Goal: Find specific page/section: Find specific page/section

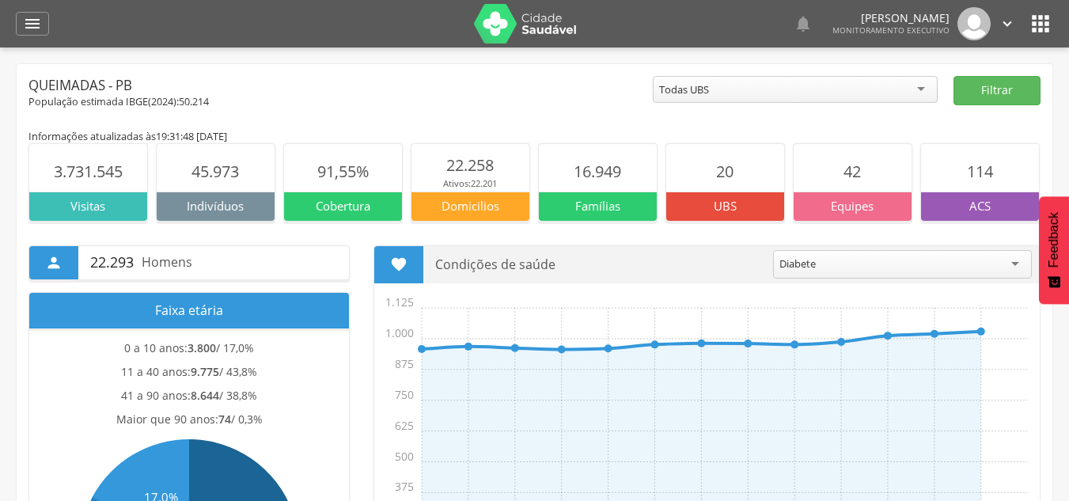
click at [922, 85] on div "Todas UBS" at bounding box center [795, 89] width 285 height 27
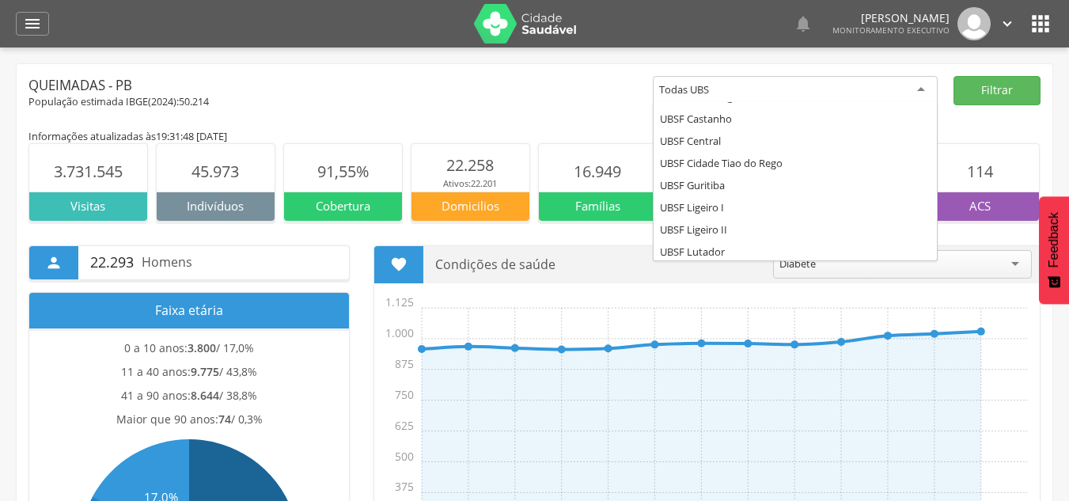
scroll to position [158, 0]
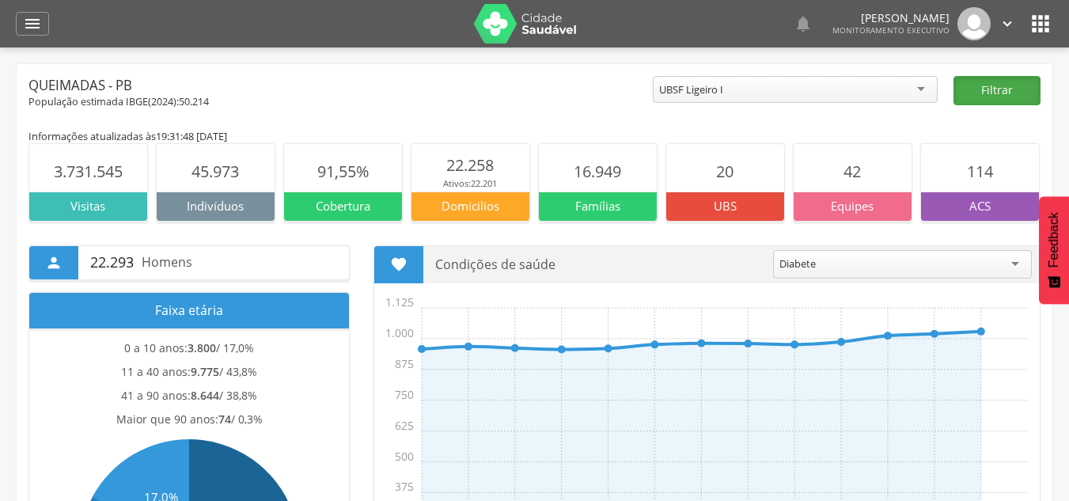
click at [1032, 93] on button "Filtrar" at bounding box center [996, 90] width 87 height 29
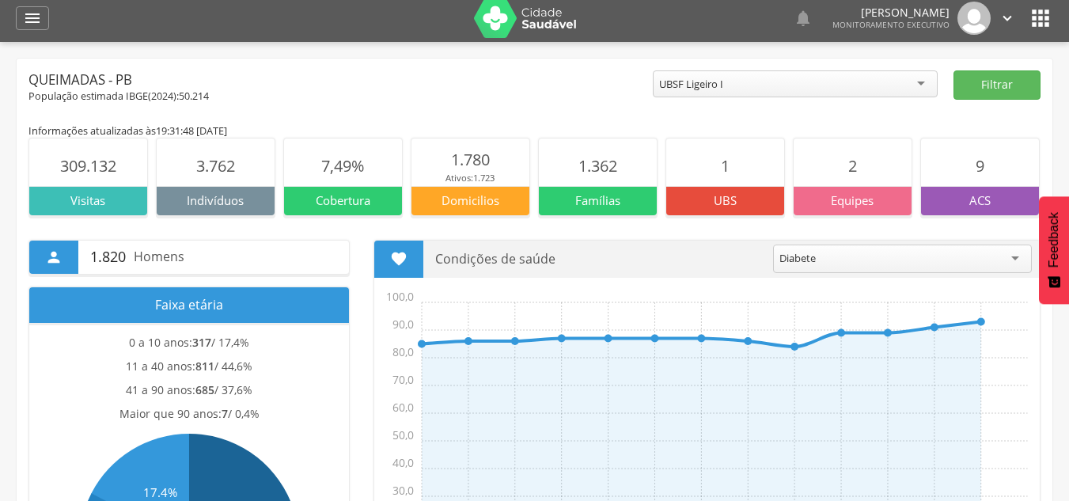
scroll to position [0, 0]
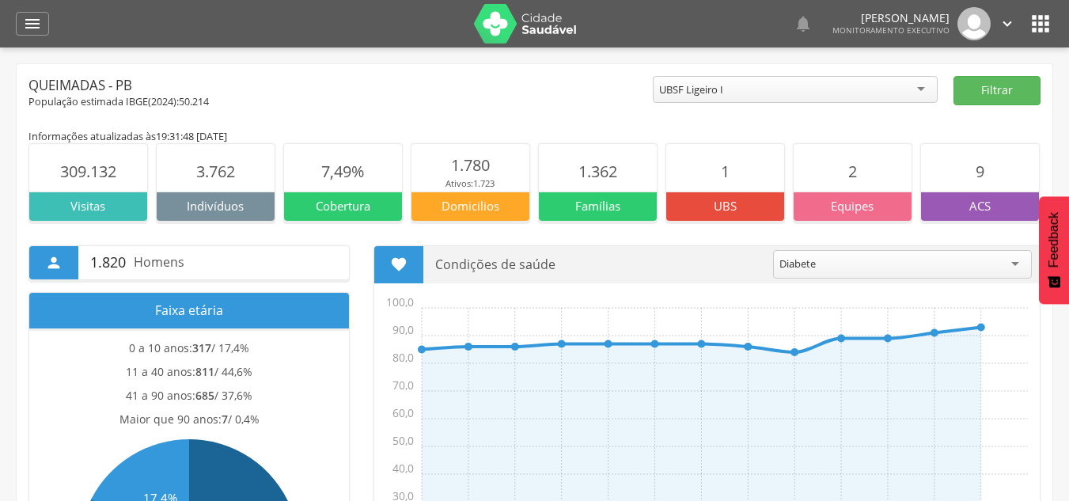
click at [245, 202] on p "Indivíduos" at bounding box center [216, 206] width 118 height 17
click at [204, 201] on p "Indivíduos" at bounding box center [216, 206] width 118 height 17
click at [36, 18] on icon "" at bounding box center [32, 23] width 19 height 19
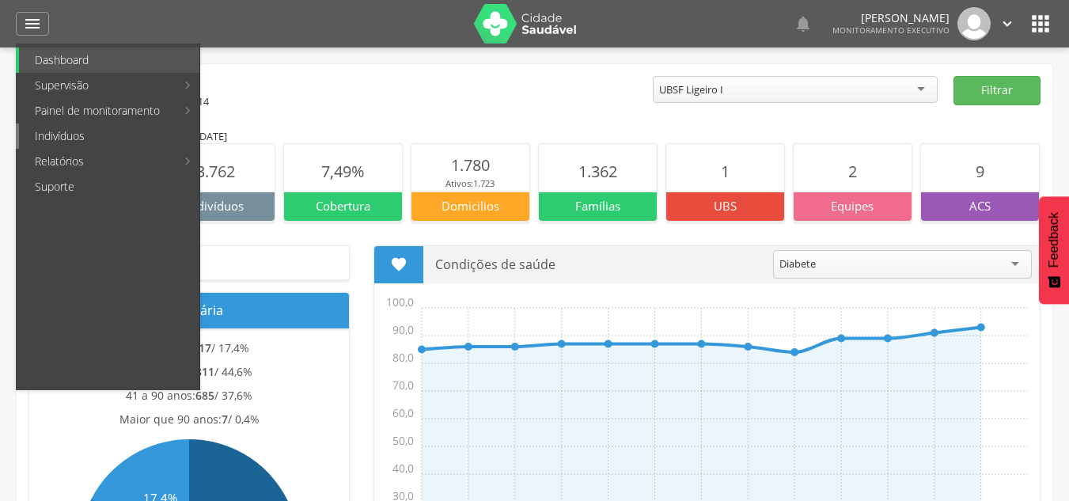
click at [109, 129] on link "Indivíduos" at bounding box center [109, 135] width 180 height 25
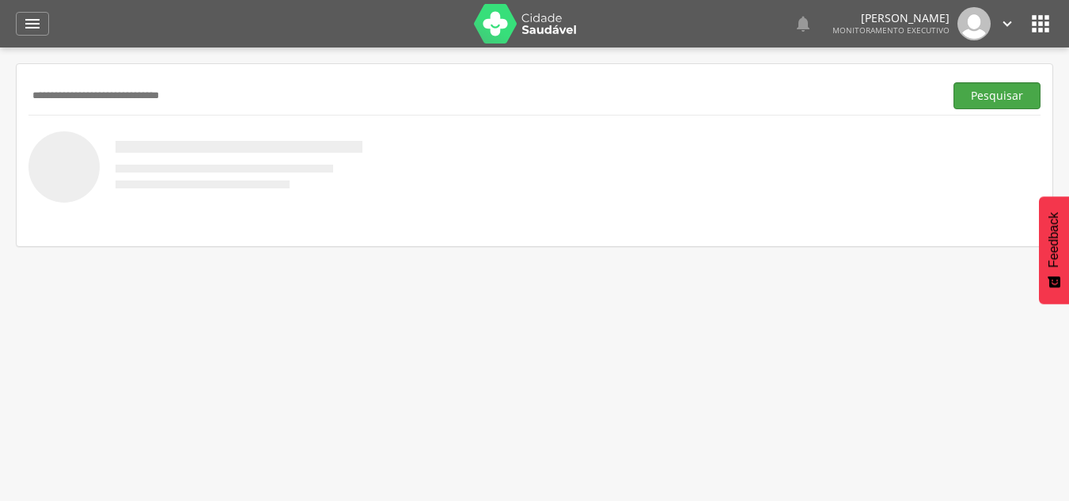
type input "**********"
click at [988, 102] on button "Pesquisar" at bounding box center [996, 95] width 87 height 27
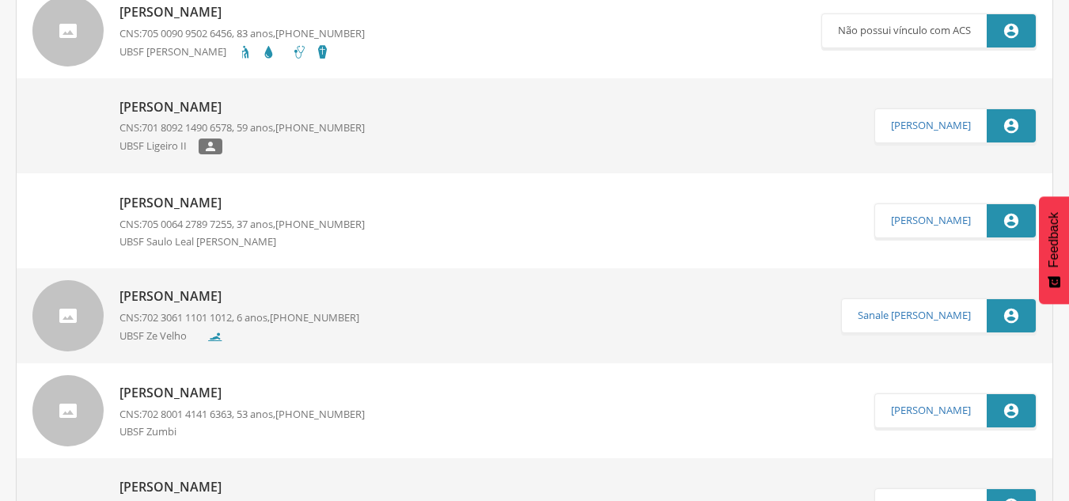
scroll to position [1266, 0]
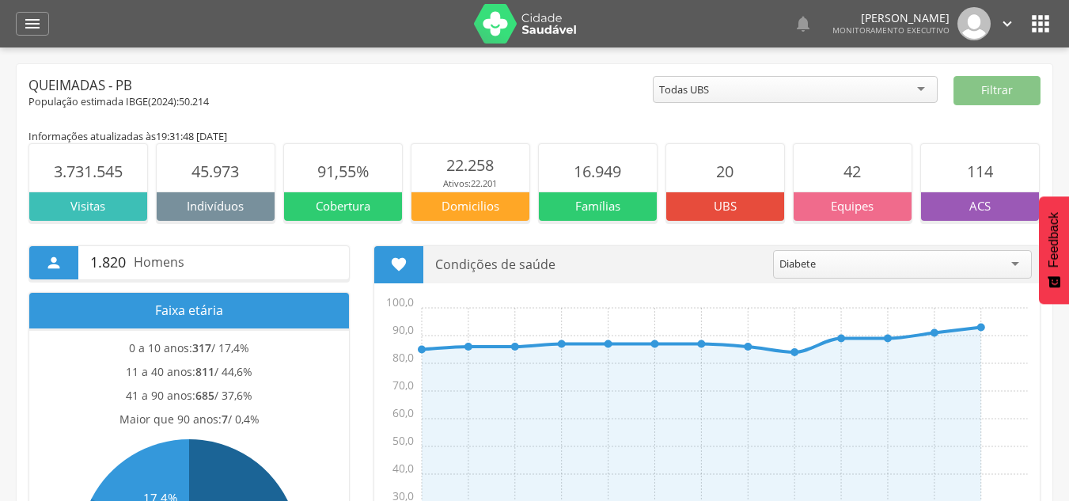
click at [961, 31] on img at bounding box center [973, 23] width 33 height 33
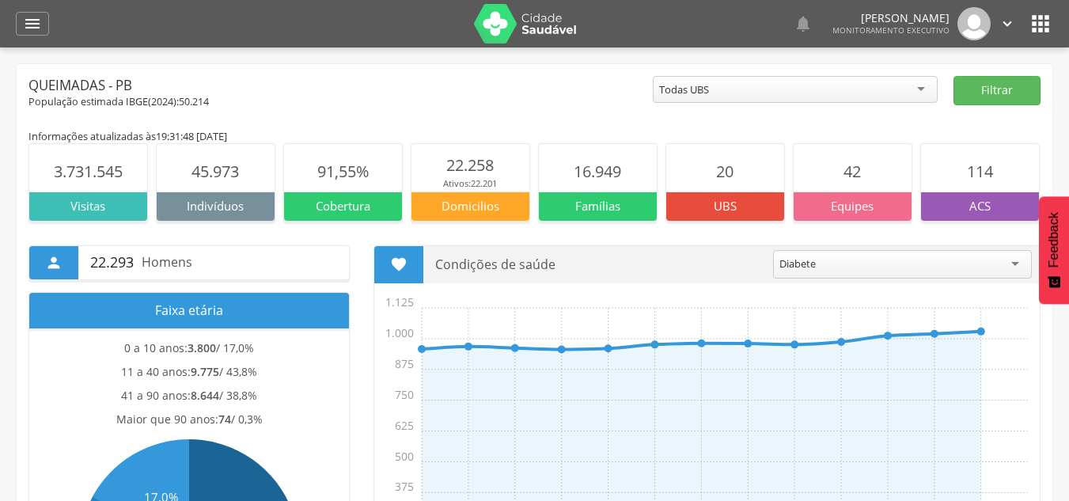
click at [966, 28] on img at bounding box center [973, 23] width 33 height 33
click at [1003, 21] on icon "" at bounding box center [1006, 23] width 17 height 17
click at [971, 90] on link "Sair" at bounding box center [952, 91] width 125 height 20
